Goal: Transaction & Acquisition: Subscribe to service/newsletter

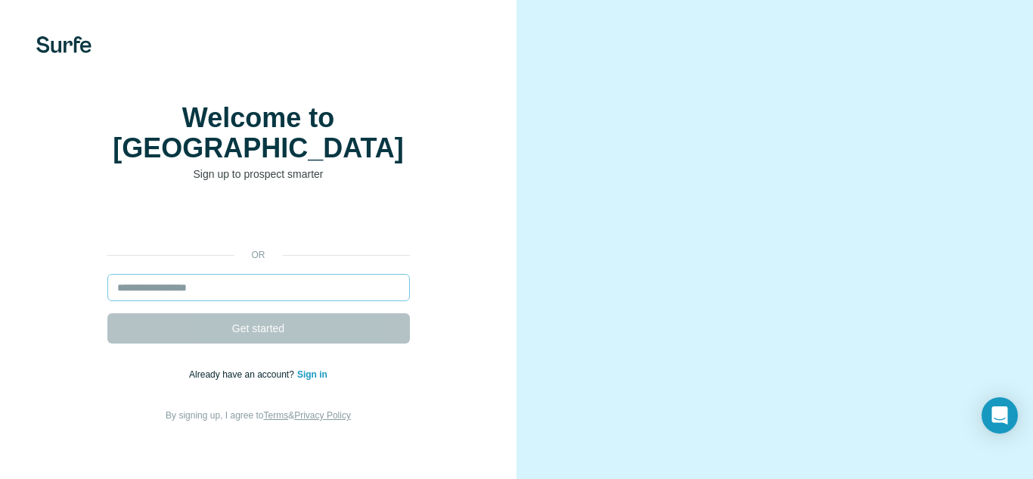
click at [318, 279] on input "email" at bounding box center [258, 287] width 303 height 27
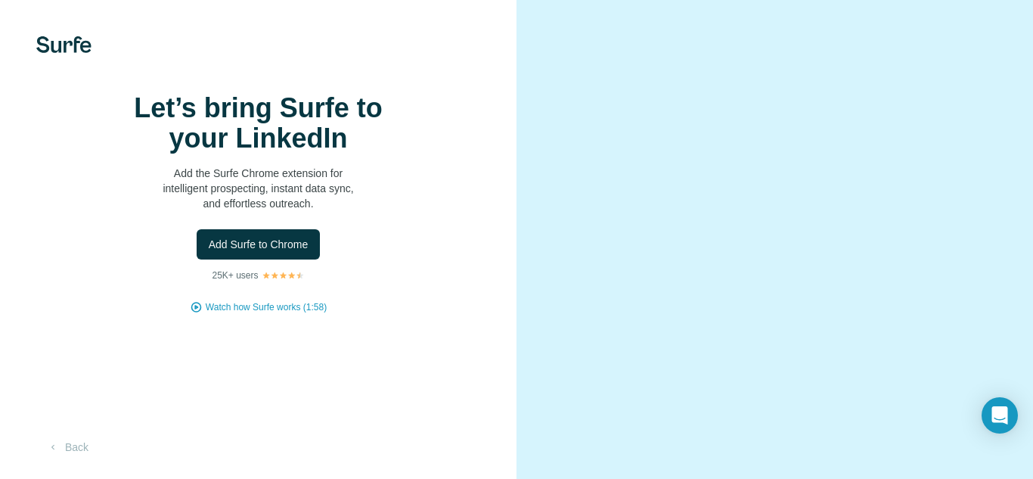
scroll to position [77, 0]
